Goal: Task Accomplishment & Management: Manage account settings

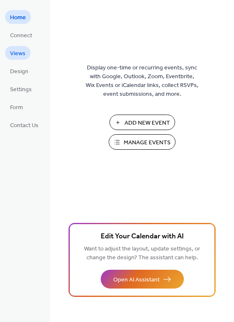
click at [16, 54] on span "Views" at bounding box center [17, 53] width 15 height 9
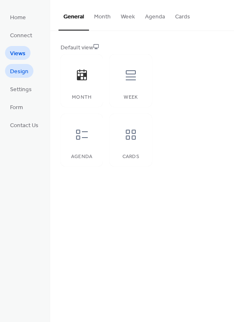
click at [21, 71] on span "Design" at bounding box center [19, 71] width 18 height 9
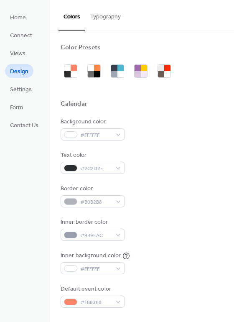
click at [103, 18] on button "Typography" at bounding box center [105, 15] width 41 height 30
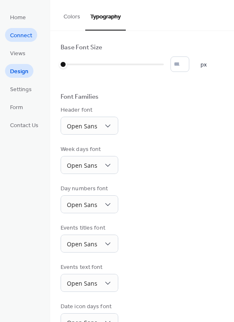
click at [15, 36] on span "Connect" at bounding box center [21, 35] width 22 height 9
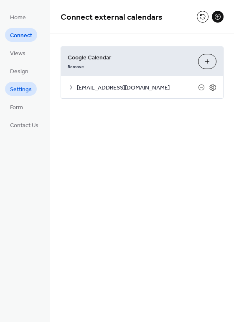
click at [16, 87] on span "Settings" at bounding box center [21, 89] width 22 height 9
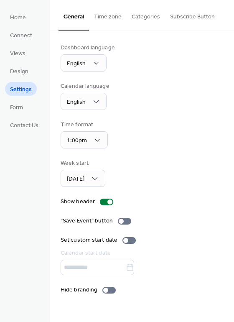
click at [103, 14] on button "Time zone" at bounding box center [108, 15] width 38 height 30
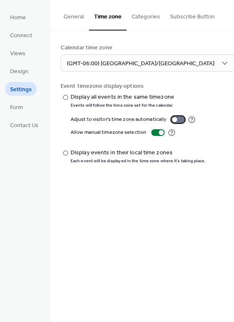
click at [175, 118] on div at bounding box center [178, 119] width 13 height 7
click at [141, 18] on button "Categories" at bounding box center [146, 15] width 39 height 30
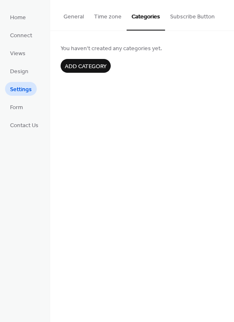
click at [185, 19] on button "Subscribe Button" at bounding box center [192, 15] width 55 height 30
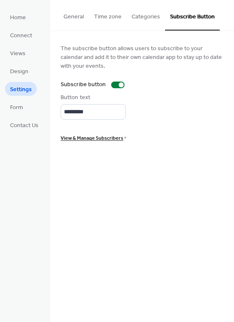
click at [92, 138] on span "View & Manage Subscribers" at bounding box center [92, 138] width 63 height 9
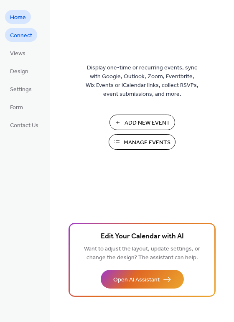
click at [21, 33] on span "Connect" at bounding box center [21, 35] width 22 height 9
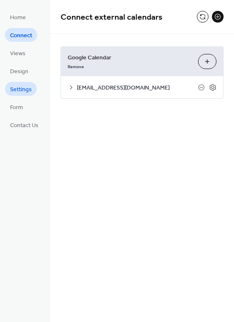
click at [15, 90] on span "Settings" at bounding box center [21, 89] width 22 height 9
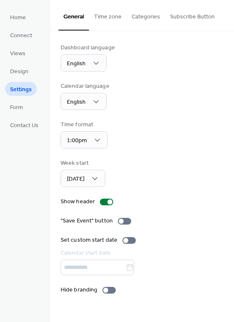
click at [102, 18] on button "Time zone" at bounding box center [108, 15] width 38 height 30
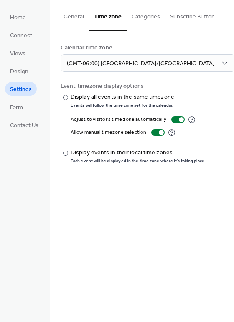
click at [147, 17] on button "Categories" at bounding box center [146, 15] width 39 height 30
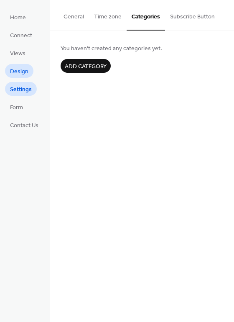
click at [21, 74] on span "Design" at bounding box center [19, 71] width 18 height 9
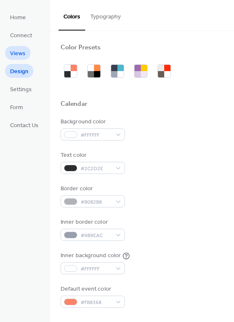
click at [14, 51] on span "Views" at bounding box center [17, 53] width 15 height 9
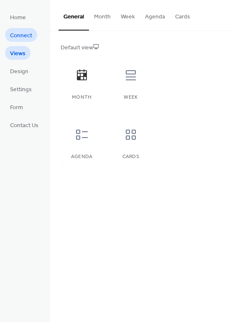
click at [20, 36] on span "Connect" at bounding box center [21, 35] width 22 height 9
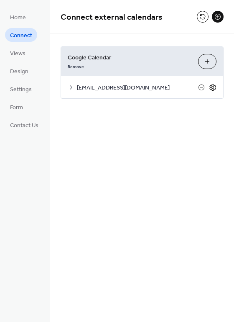
click at [213, 86] on icon at bounding box center [213, 88] width 8 height 8
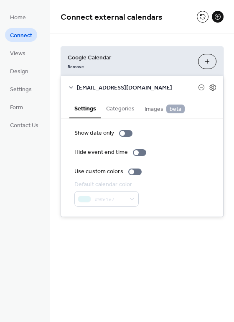
click at [111, 110] on button "Categories" at bounding box center [120, 107] width 39 height 19
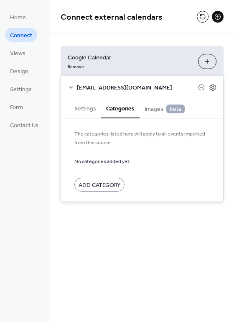
click at [155, 108] on span "Images beta" at bounding box center [165, 109] width 40 height 9
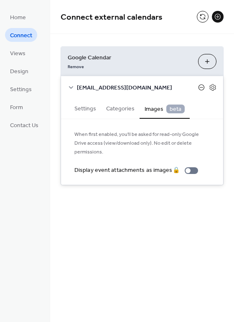
click at [200, 86] on icon at bounding box center [201, 87] width 7 height 7
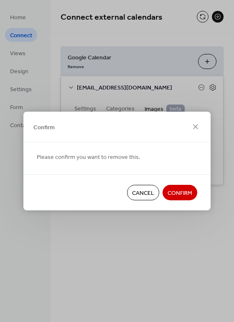
click at [139, 196] on span "Cancel" at bounding box center [143, 193] width 22 height 9
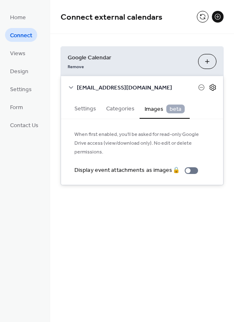
click at [213, 86] on icon at bounding box center [213, 88] width 8 height 8
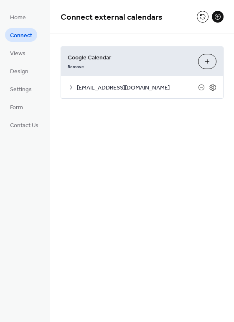
click at [139, 147] on div "Connect external calendars Google Calendar Remove Choose Calendars menafirstag@…" at bounding box center [142, 161] width 184 height 322
click at [203, 18] on button at bounding box center [203, 17] width 12 height 12
click at [16, 15] on span "Home" at bounding box center [18, 17] width 16 height 9
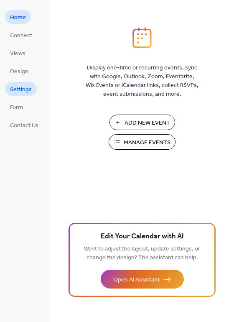
click at [20, 92] on span "Settings" at bounding box center [21, 89] width 22 height 9
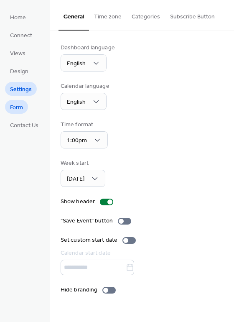
click at [18, 109] on span "Form" at bounding box center [16, 107] width 13 height 9
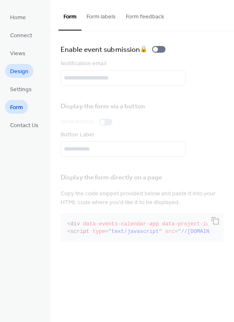
click at [20, 73] on span "Design" at bounding box center [19, 71] width 18 height 9
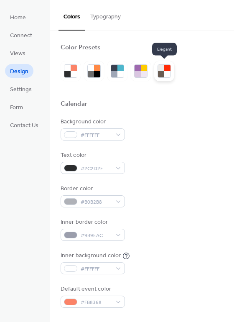
click at [162, 74] on div at bounding box center [161, 74] width 6 height 6
